Goal: Task Accomplishment & Management: Use online tool/utility

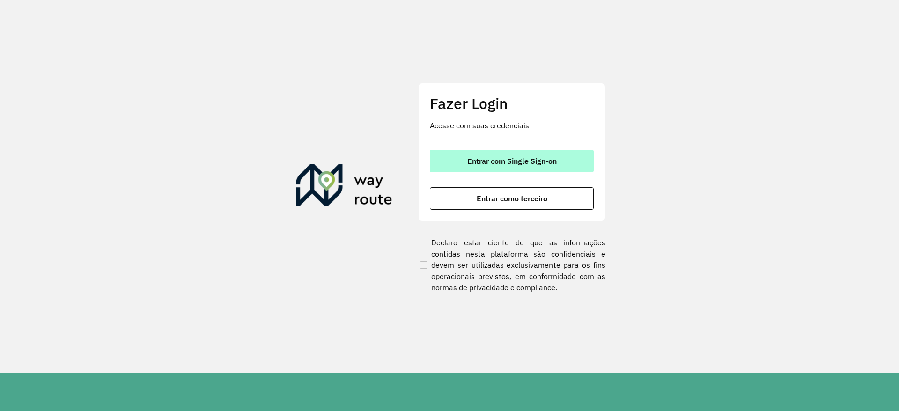
click at [478, 161] on span "Entrar com Single Sign-on" at bounding box center [511, 160] width 89 height 7
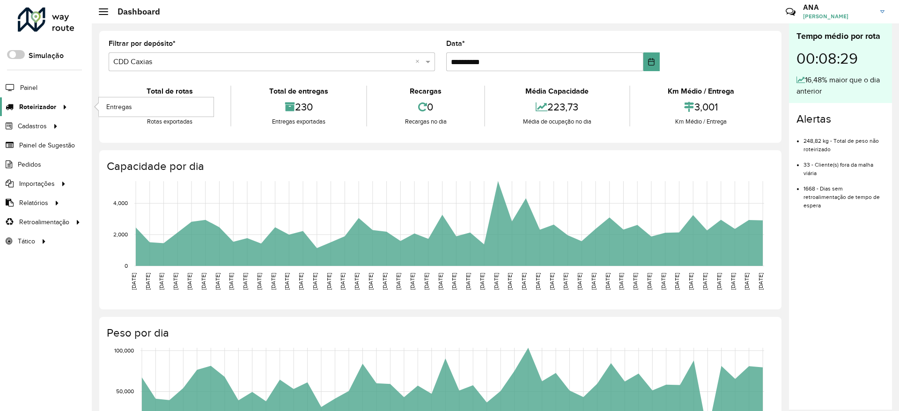
click at [66, 107] on icon at bounding box center [63, 106] width 8 height 14
click at [120, 104] on span "Entregas" at bounding box center [119, 107] width 27 height 10
click at [62, 105] on icon at bounding box center [63, 106] width 8 height 14
click at [115, 104] on span "Entregas" at bounding box center [119, 107] width 27 height 10
